Goal: Information Seeking & Learning: Learn about a topic

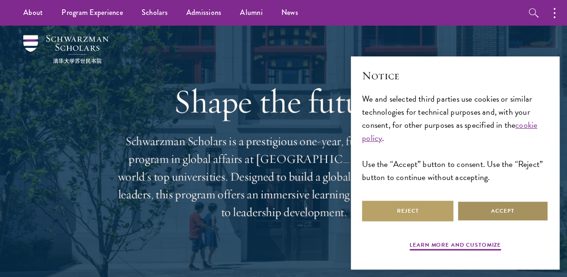
click at [464, 206] on button "Accept" at bounding box center [502, 210] width 91 height 21
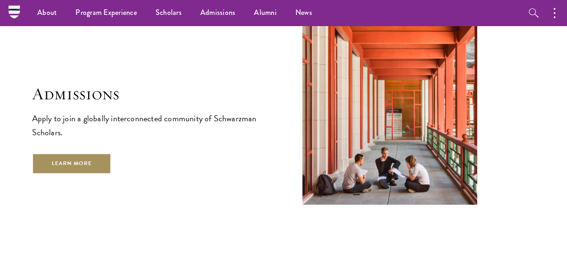
scroll to position [1428, 0]
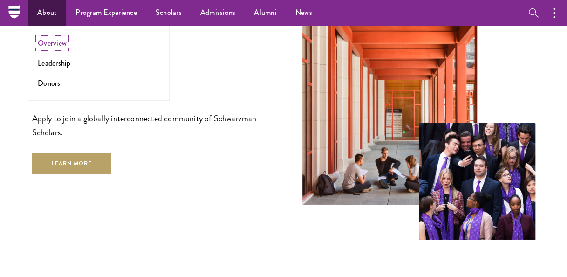
click at [54, 44] on link "Overview" at bounding box center [52, 43] width 29 height 11
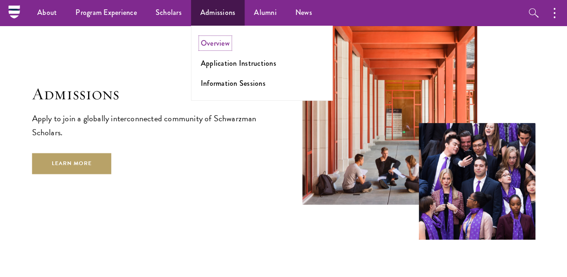
click at [213, 44] on link "Overview" at bounding box center [215, 43] width 29 height 11
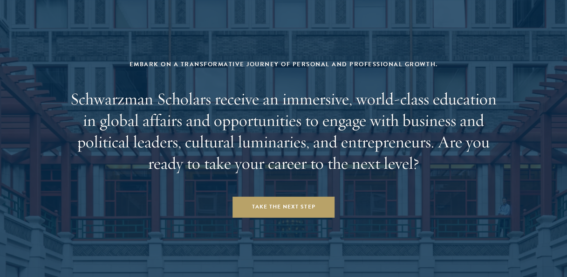
scroll to position [3890, 0]
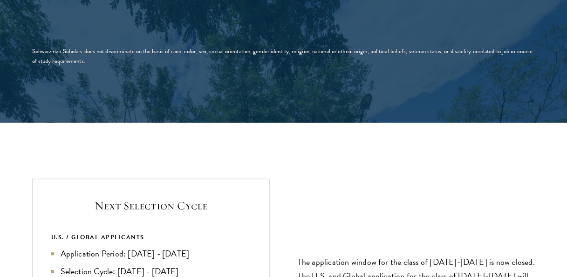
scroll to position [1956, 0]
